Goal: Task Accomplishment & Management: Use online tool/utility

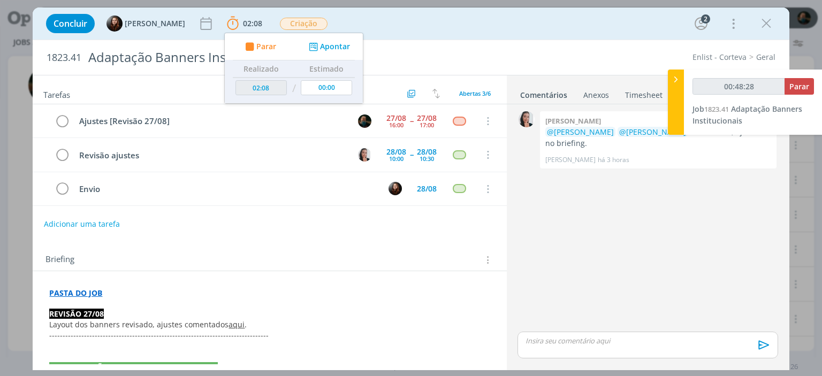
click at [616, 255] on div "0 [PERSON_NAME] @[PERSON_NAME] @[PERSON_NAME] revisão feita, ajustes no briefin…" at bounding box center [647, 219] width 269 height 221
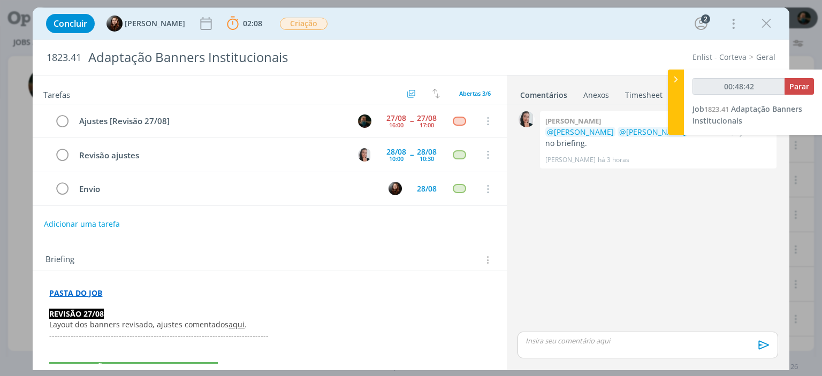
click at [96, 293] on strong "PASTA DO JOB" at bounding box center [75, 293] width 53 height 10
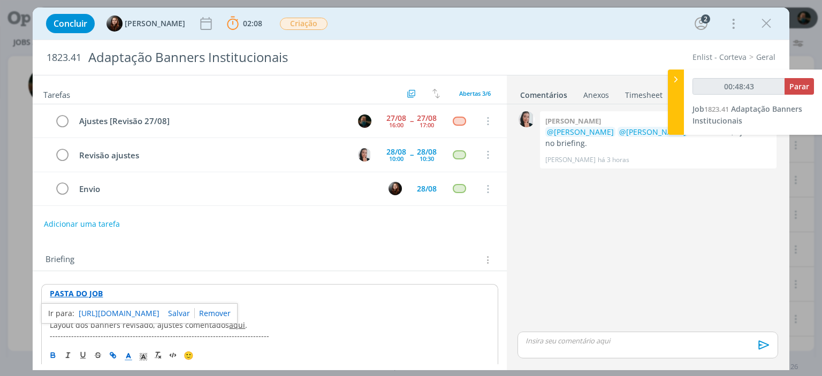
click at [110, 309] on link "[URL][DOMAIN_NAME]" at bounding box center [119, 314] width 81 height 14
click at [574, 345] on p "dialog" at bounding box center [647, 341] width 243 height 10
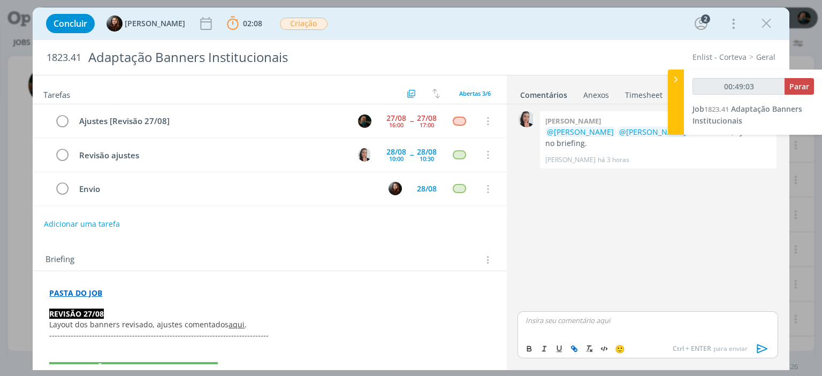
type input "00:49:04"
click at [762, 349] on icon "dialog" at bounding box center [762, 349] width 16 height 16
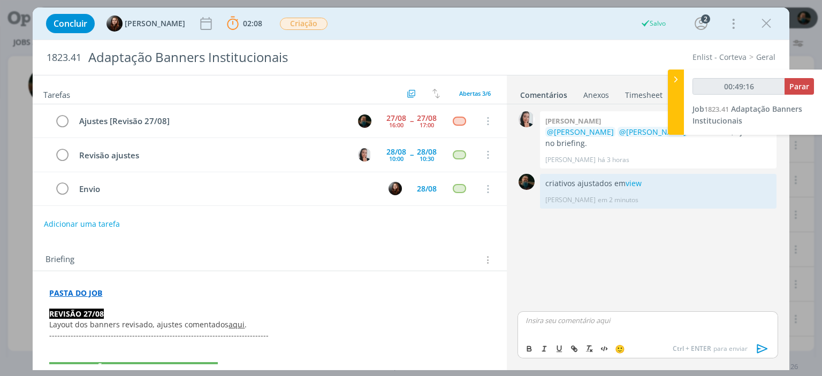
type input "00:49:17"
click at [801, 83] on span "Parar" at bounding box center [799, 86] width 20 height 10
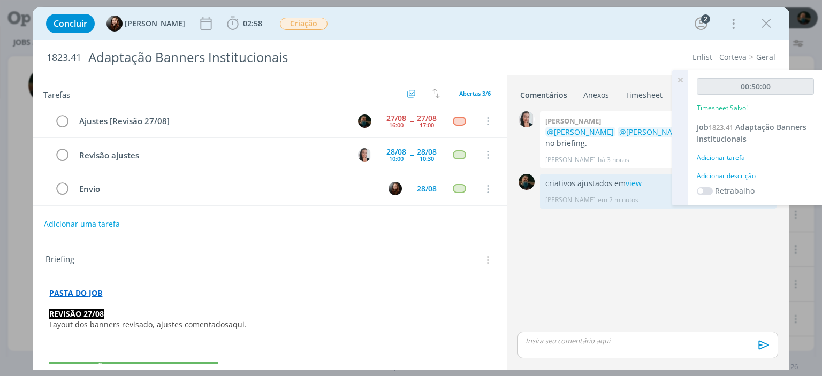
click at [746, 177] on div "Adicionar descrição" at bounding box center [755, 176] width 117 height 10
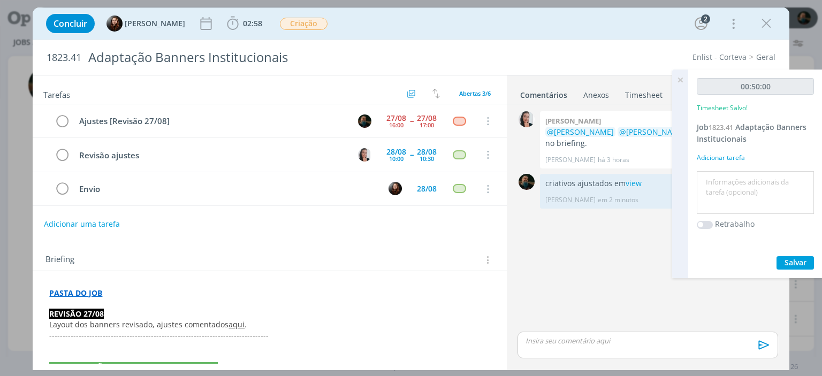
click at [757, 199] on textarea at bounding box center [755, 193] width 112 height 38
type textarea "ajustes da revisão"
click at [792, 261] on span "Salvar" at bounding box center [795, 262] width 22 height 10
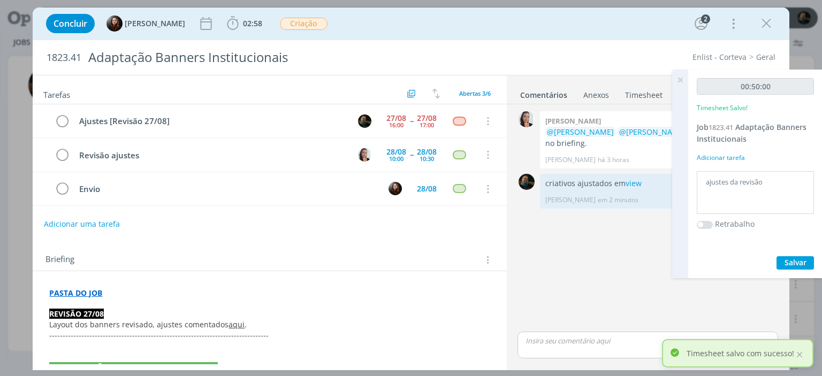
click at [680, 82] on icon at bounding box center [679, 80] width 19 height 21
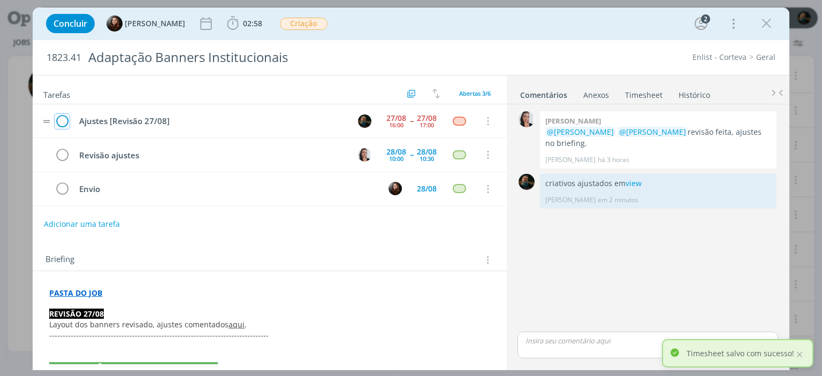
click at [58, 117] on icon "dialog" at bounding box center [62, 121] width 15 height 16
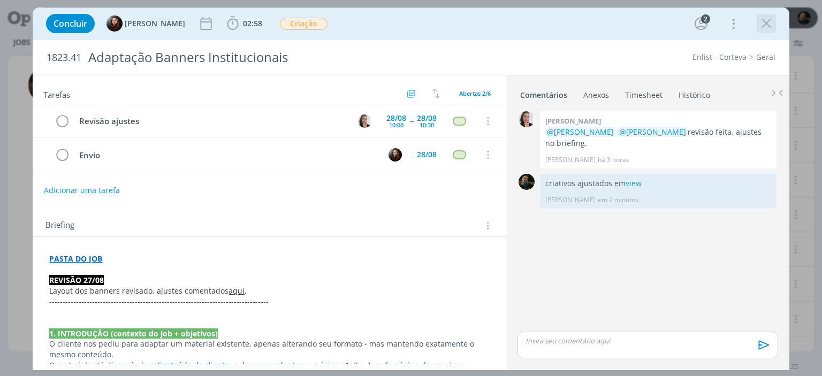
click at [762, 17] on icon "dialog" at bounding box center [766, 24] width 16 height 16
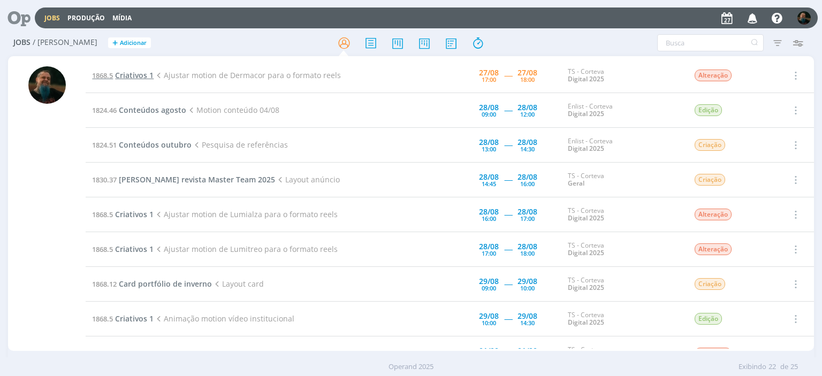
click at [138, 72] on span "Criativos 1" at bounding box center [134, 75] width 39 height 10
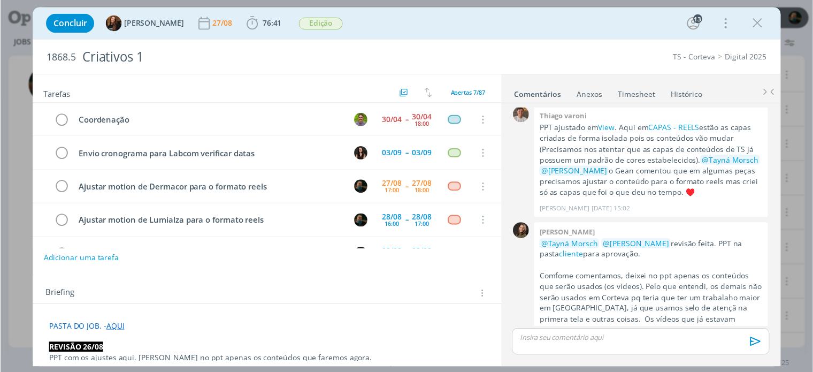
scroll to position [33, 0]
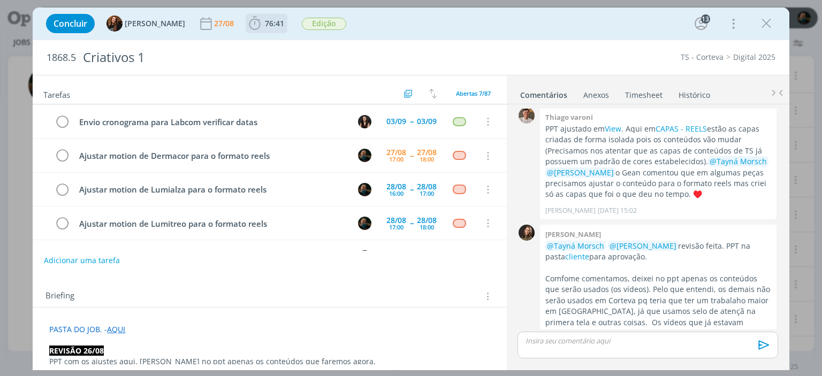
click at [263, 20] on b "76:41" at bounding box center [275, 23] width 24 height 7
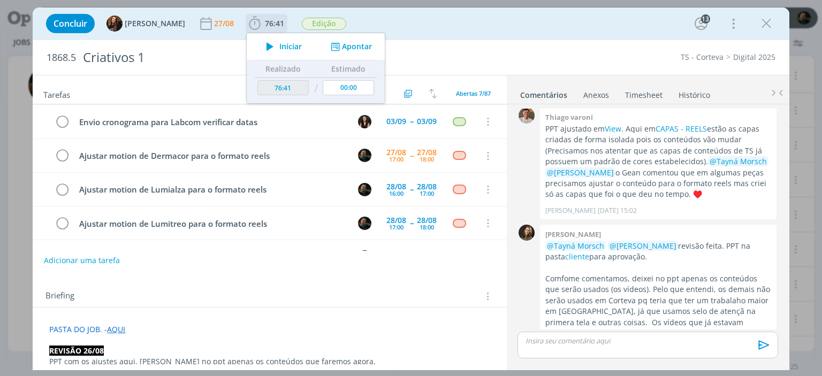
click at [265, 48] on icon "dialog" at bounding box center [270, 47] width 19 height 14
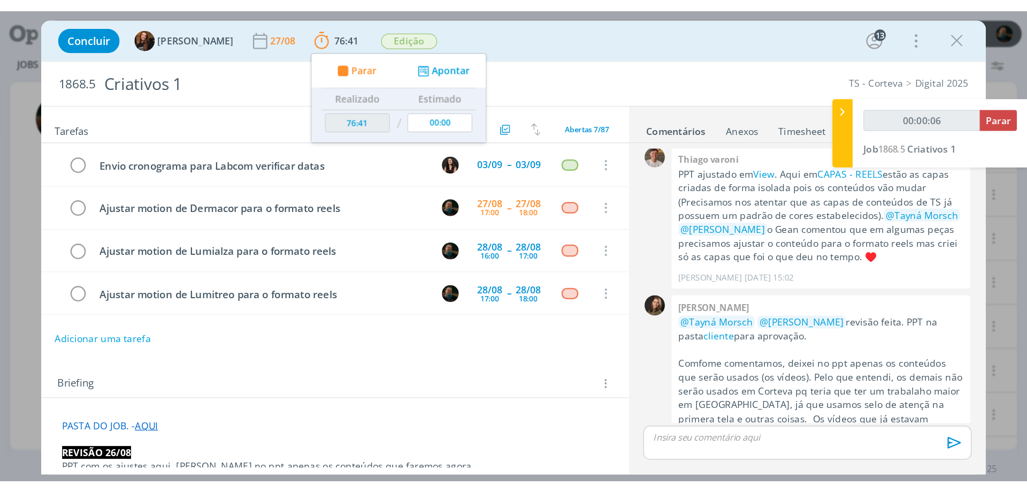
scroll to position [1458, 0]
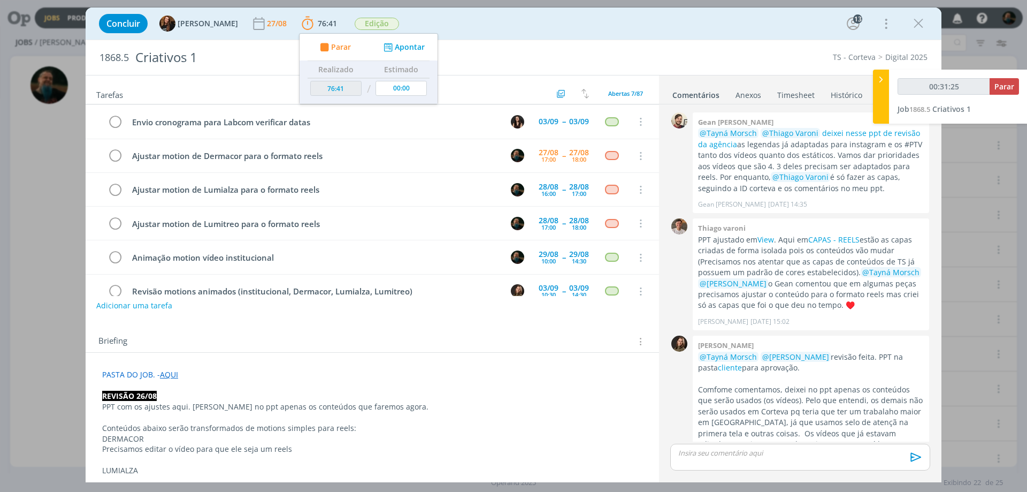
type input "00:31:26"
